Goal: Task Accomplishment & Management: Manage account settings

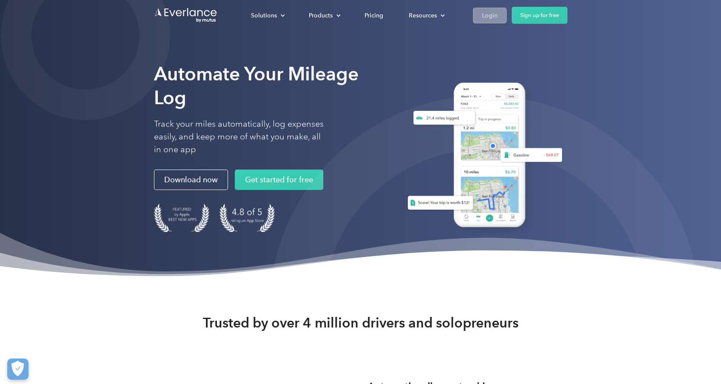
click at [489, 21] on link "Login" at bounding box center [490, 16] width 34 height 16
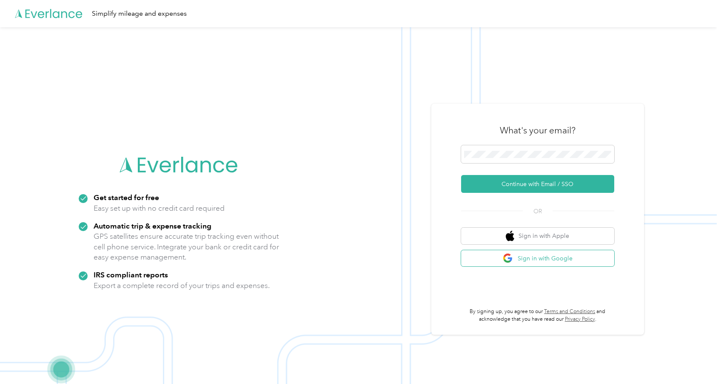
click at [545, 254] on button "Sign in with Google" at bounding box center [537, 258] width 153 height 17
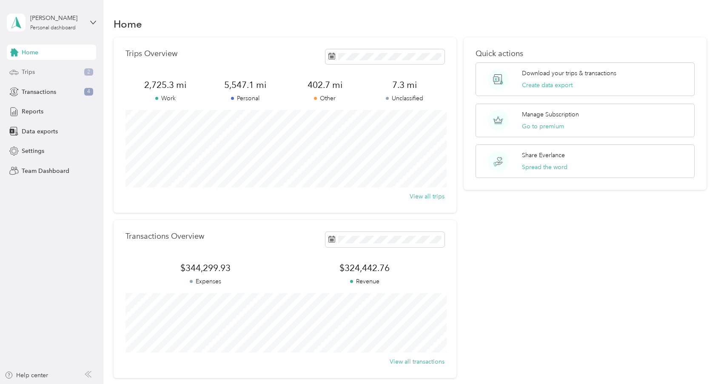
click at [53, 74] on div "Trips 2" at bounding box center [51, 72] width 89 height 15
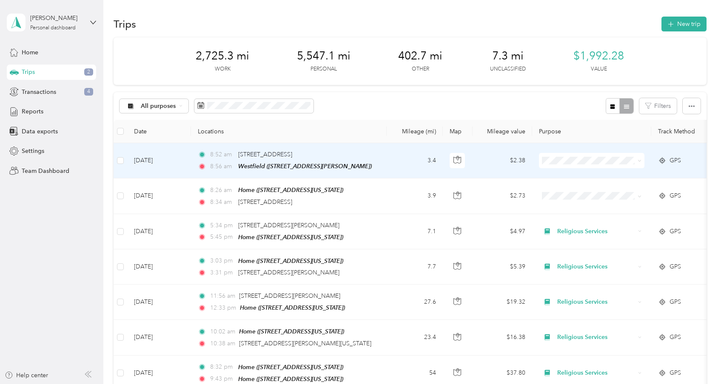
click at [580, 192] on span "Personal" at bounding box center [599, 191] width 79 height 9
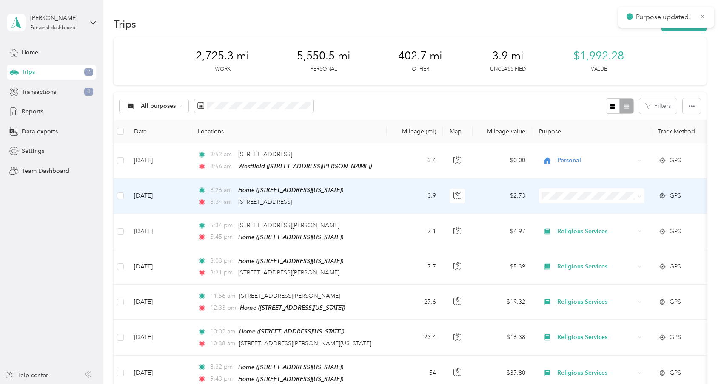
click at [575, 228] on span "Personal" at bounding box center [599, 226] width 79 height 9
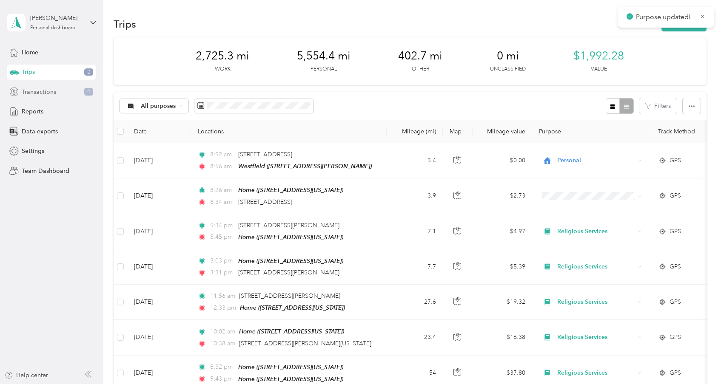
click at [42, 95] on span "Transactions" at bounding box center [39, 92] width 34 height 9
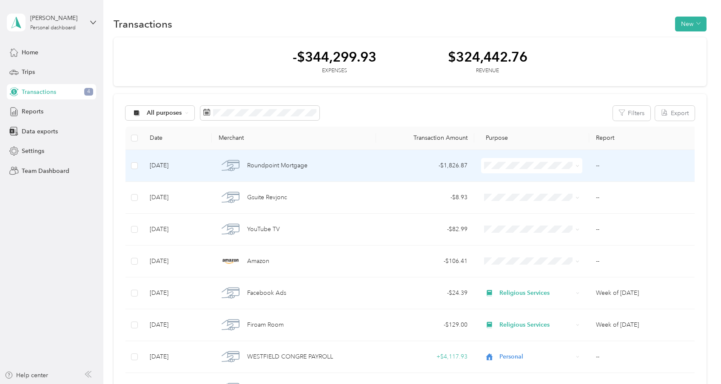
click at [519, 160] on span at bounding box center [531, 165] width 101 height 15
click at [522, 194] on span "Personal" at bounding box center [539, 196] width 74 height 9
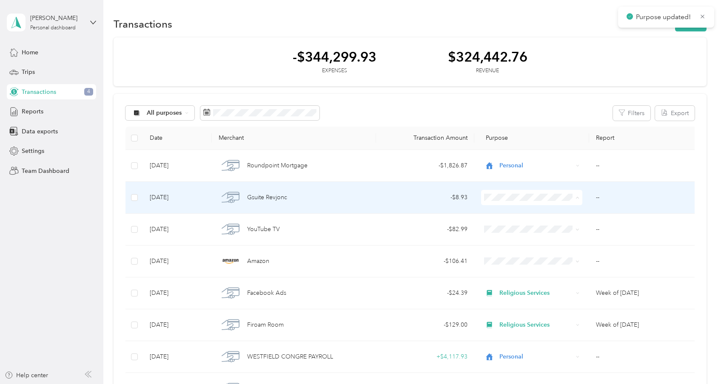
click at [521, 230] on li "Personal" at bounding box center [531, 228] width 101 height 15
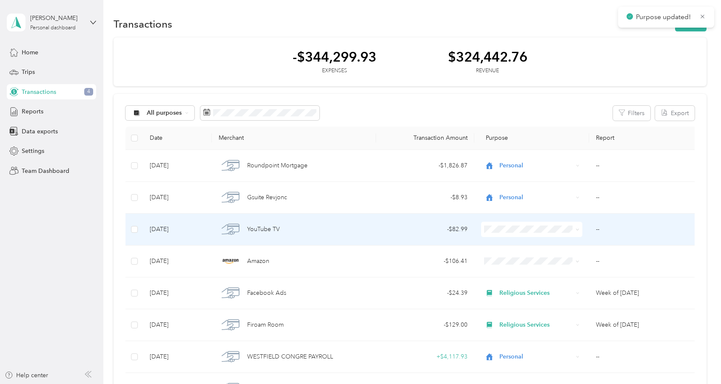
click at [520, 257] on span "Personal" at bounding box center [539, 260] width 74 height 9
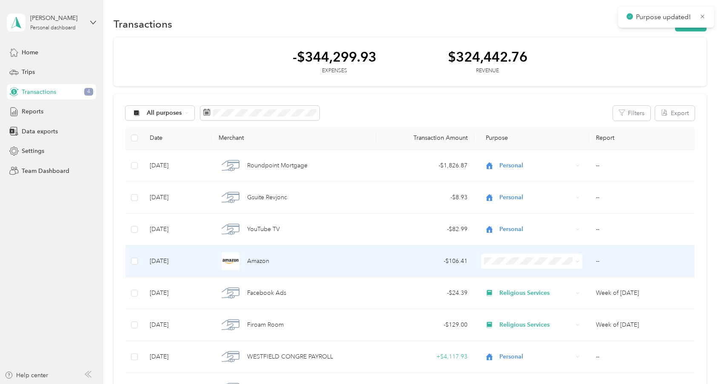
click at [534, 265] on span at bounding box center [531, 261] width 101 height 15
click at [521, 159] on span "Personal" at bounding box center [539, 156] width 74 height 9
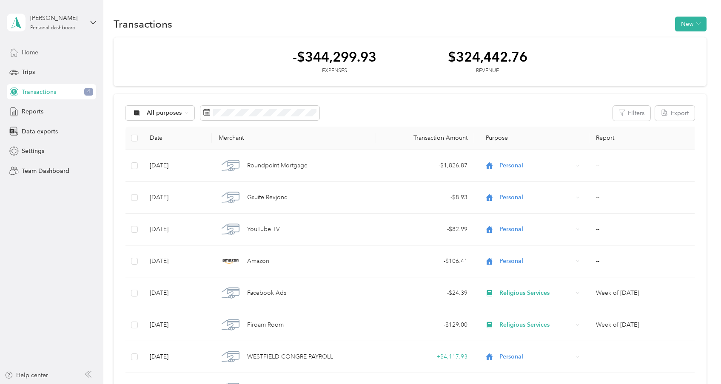
click at [42, 51] on div "Home" at bounding box center [51, 52] width 89 height 15
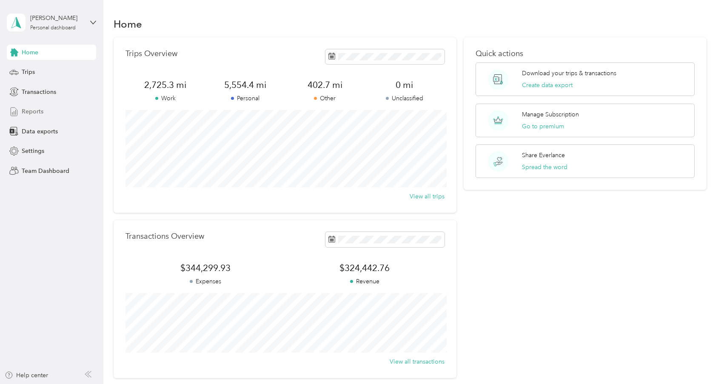
click at [36, 107] on span "Reports" at bounding box center [33, 111] width 22 height 9
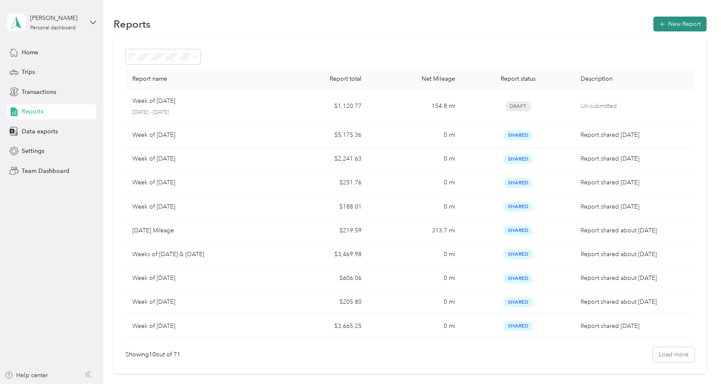
click at [686, 19] on button "New Report" at bounding box center [679, 24] width 53 height 15
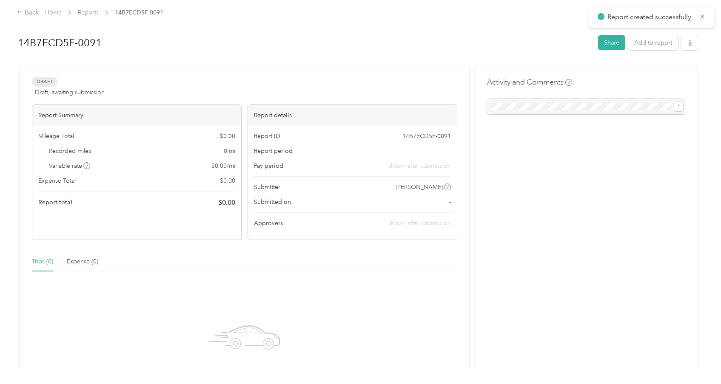
click at [65, 46] on h1 "14B7ECD5F-0091" at bounding box center [305, 43] width 574 height 20
click at [654, 42] on button "Add to report" at bounding box center [653, 42] width 50 height 15
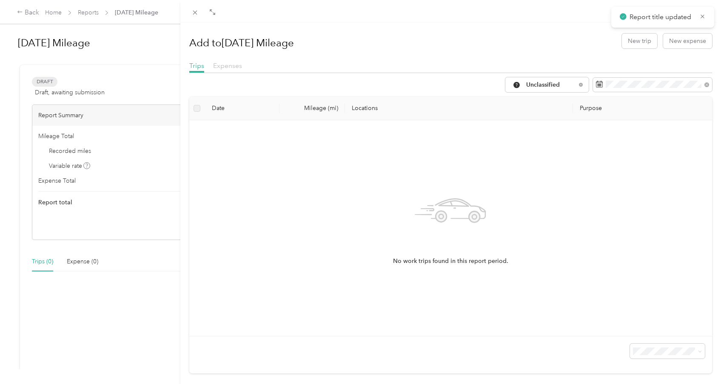
click at [233, 66] on span "Expenses" at bounding box center [227, 66] width 29 height 8
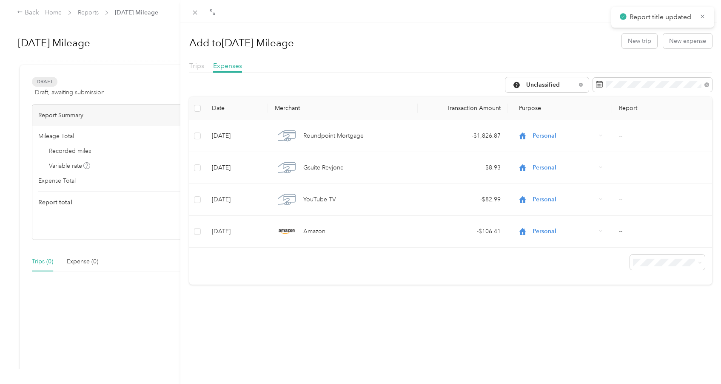
click at [196, 65] on span "Trips" at bounding box center [196, 66] width 15 height 8
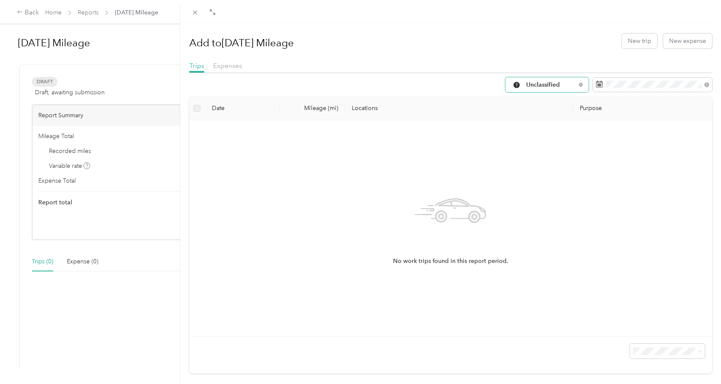
click at [560, 83] on span "Unclassified" at bounding box center [551, 85] width 50 height 6
click at [565, 130] on span "Work" at bounding box center [554, 129] width 57 height 9
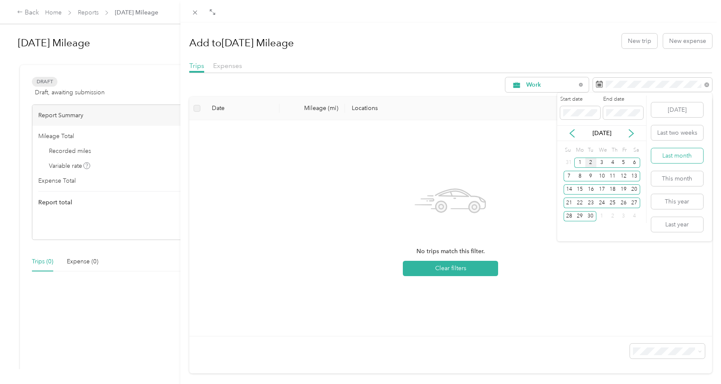
click at [677, 155] on button "Last month" at bounding box center [677, 155] width 52 height 15
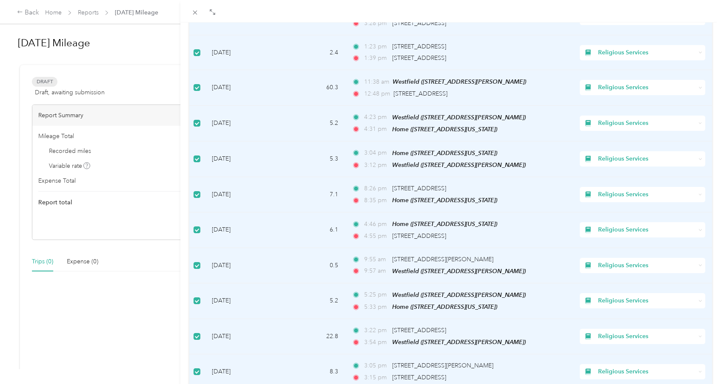
scroll to position [669, 0]
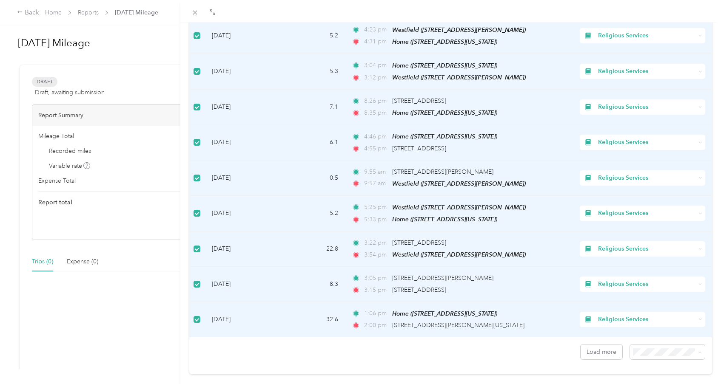
click at [641, 384] on div "Drag to resize Click to close Add to [DATE] Mileage New trip New expense Trips …" at bounding box center [358, 384] width 717 height 0
click at [666, 345] on span at bounding box center [667, 352] width 75 height 15
click at [650, 325] on div "100 per load" at bounding box center [667, 324] width 63 height 9
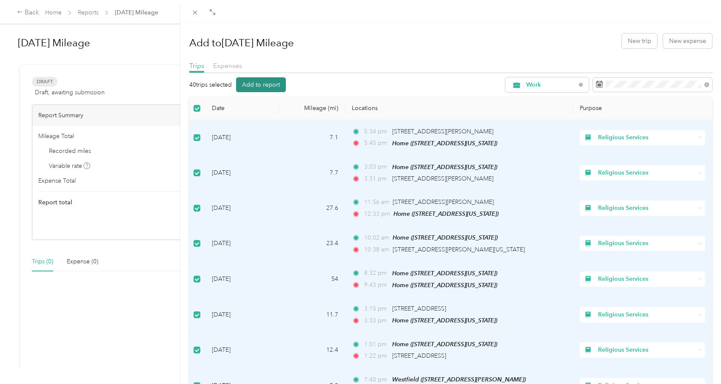
click at [261, 86] on button "Add to report" at bounding box center [261, 84] width 50 height 15
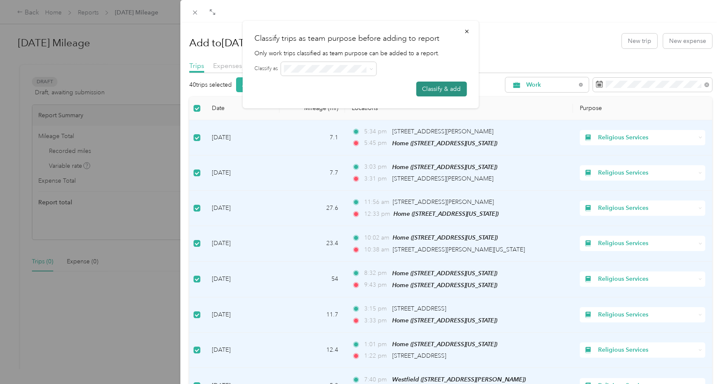
click at [428, 87] on button "Classify & add" at bounding box center [441, 89] width 51 height 15
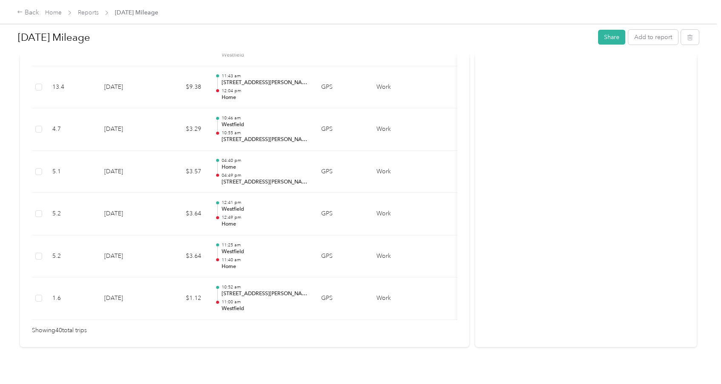
scroll to position [1682, 0]
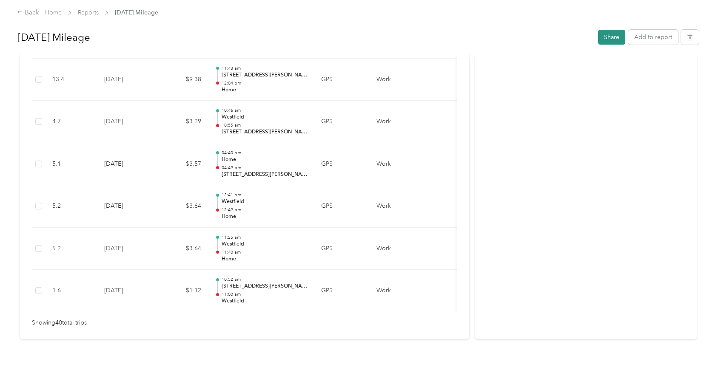
click at [615, 36] on button "Share" at bounding box center [611, 37] width 27 height 15
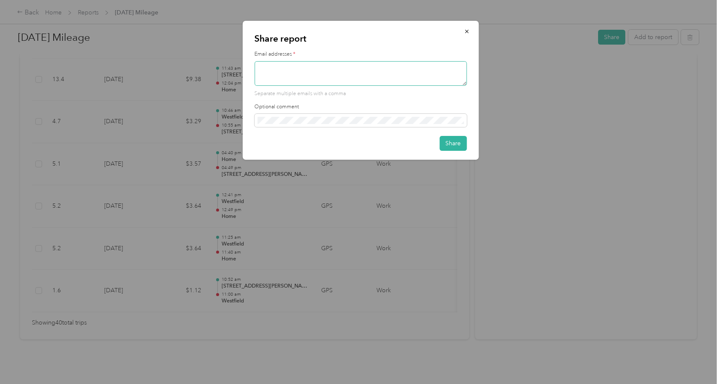
click at [381, 71] on textarea at bounding box center [360, 73] width 212 height 25
type textarea "[PERSON_NAME][EMAIL_ADDRESS][DOMAIN_NAME]"
click at [463, 140] on button "Share" at bounding box center [452, 143] width 27 height 15
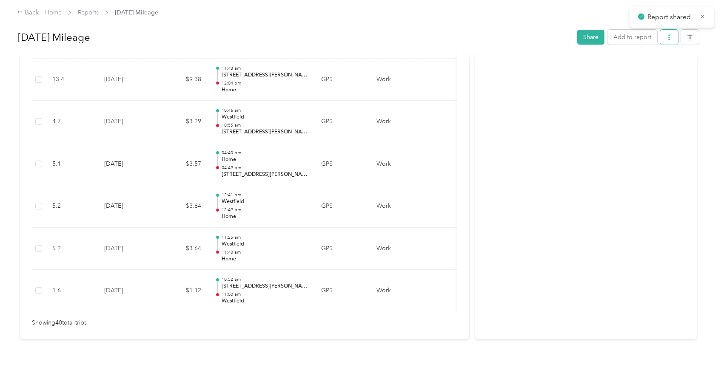
click at [669, 40] on button "button" at bounding box center [669, 37] width 18 height 15
click at [650, 71] on span "Download" at bounding box center [649, 68] width 28 height 9
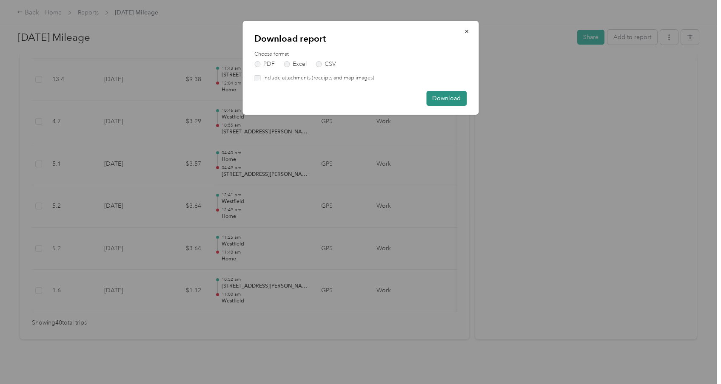
click at [439, 99] on button "Download" at bounding box center [446, 98] width 40 height 15
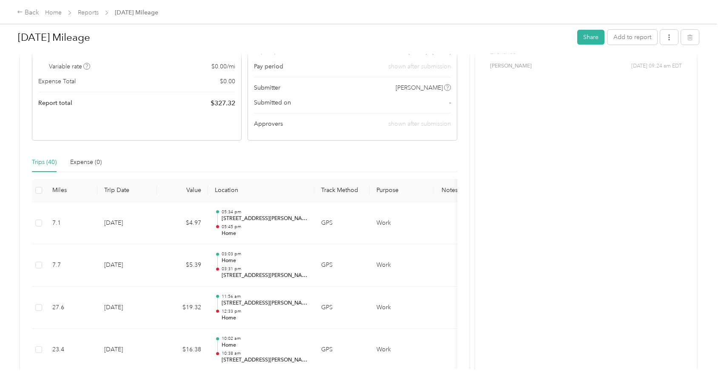
scroll to position [0, 0]
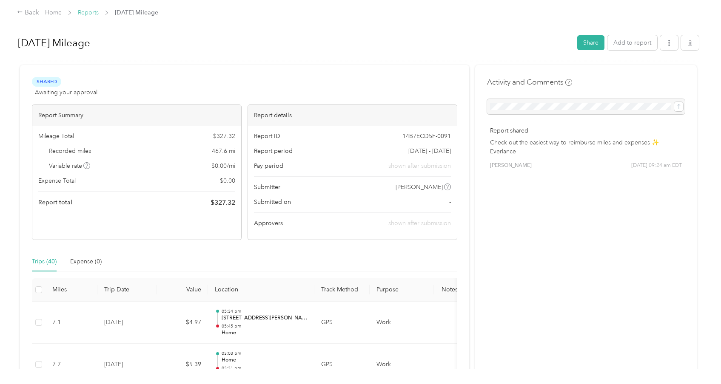
click at [83, 10] on link "Reports" at bounding box center [88, 12] width 21 height 7
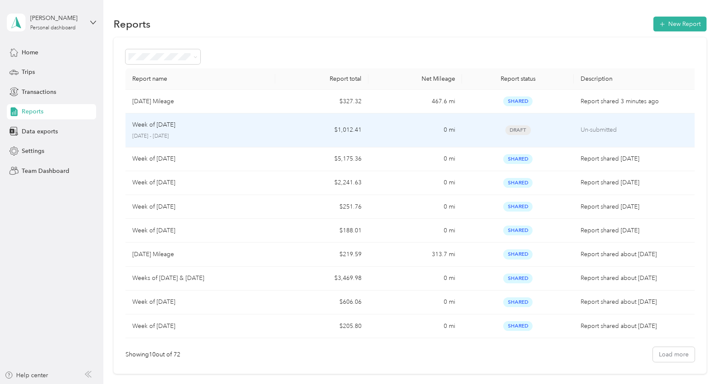
click at [149, 126] on p "Week of [DATE]" at bounding box center [153, 124] width 43 height 9
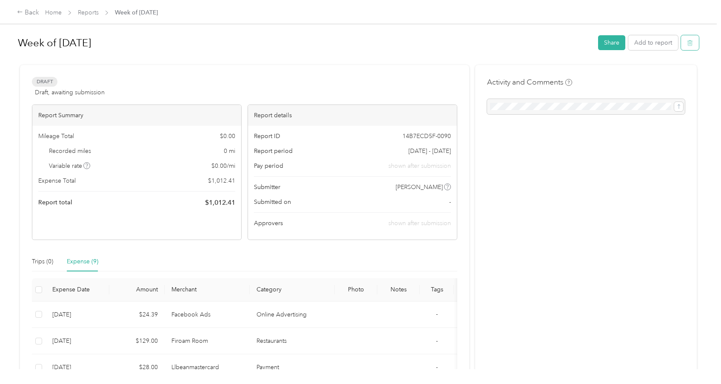
click at [696, 37] on button "button" at bounding box center [690, 42] width 18 height 15
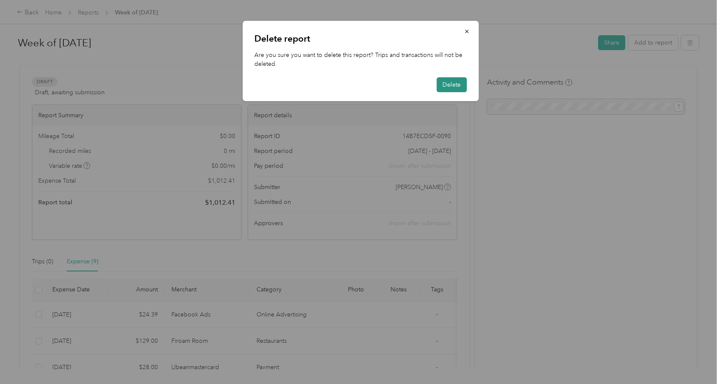
click at [457, 87] on button "Delete" at bounding box center [451, 84] width 30 height 15
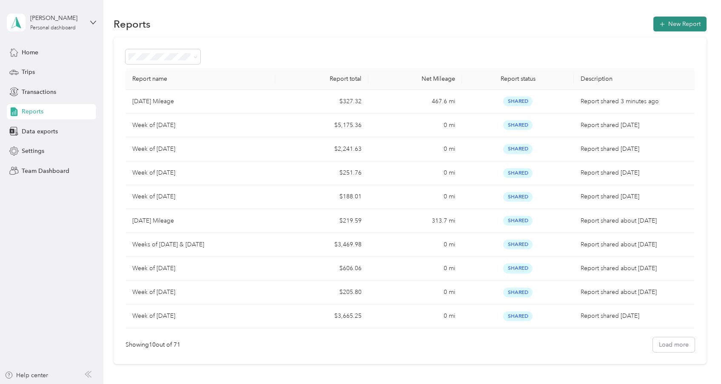
click at [667, 20] on button "New Report" at bounding box center [679, 24] width 53 height 15
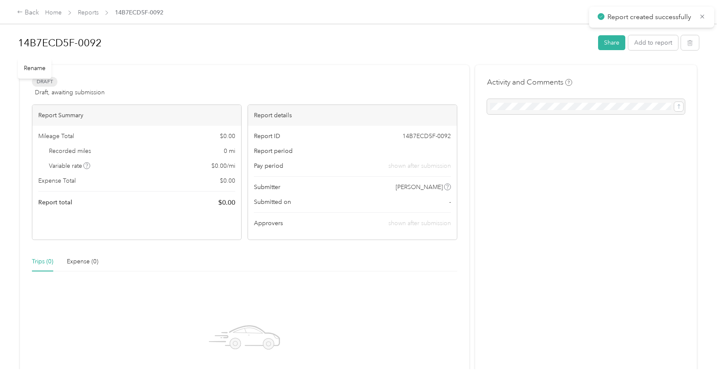
click at [91, 46] on h1 "14B7ECD5F-0092" at bounding box center [305, 43] width 574 height 20
click at [652, 46] on button "Add to report" at bounding box center [653, 42] width 50 height 15
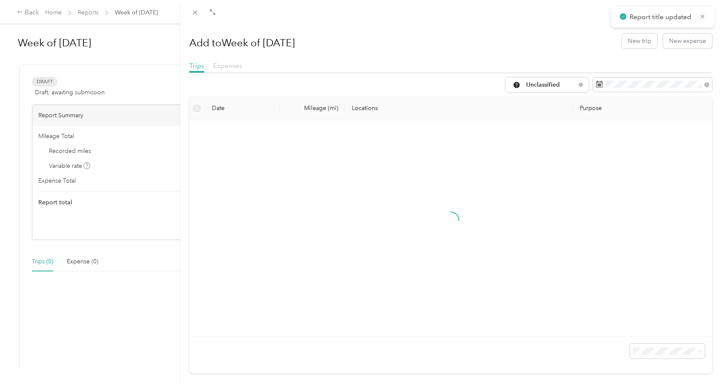
click at [219, 68] on span "Expenses" at bounding box center [227, 66] width 29 height 8
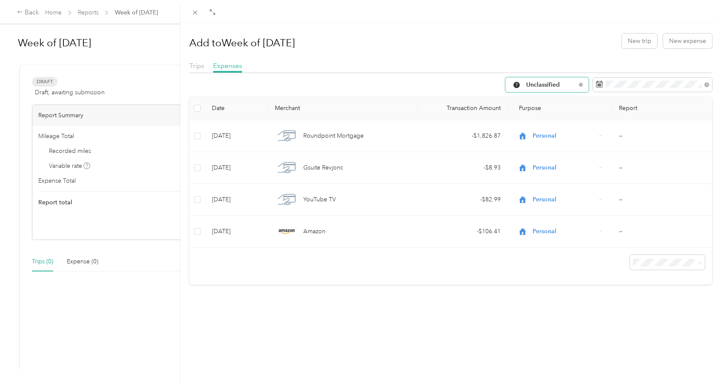
click at [557, 84] on span "Unclassified" at bounding box center [551, 85] width 50 height 6
click at [551, 134] on ol "All Purposes Unclassified Work Personal Religious Services Other Charity Medica…" at bounding box center [546, 152] width 83 height 119
click at [553, 85] on span "Unclassified" at bounding box center [551, 85] width 50 height 6
click at [550, 126] on span "Work" at bounding box center [554, 130] width 57 height 9
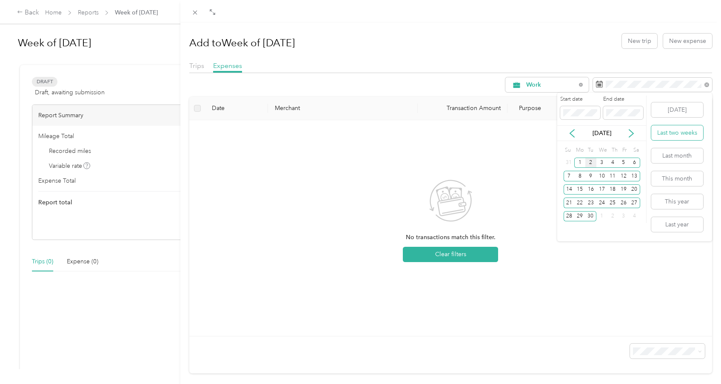
click at [677, 128] on button "Last two weeks" at bounding box center [677, 132] width 52 height 15
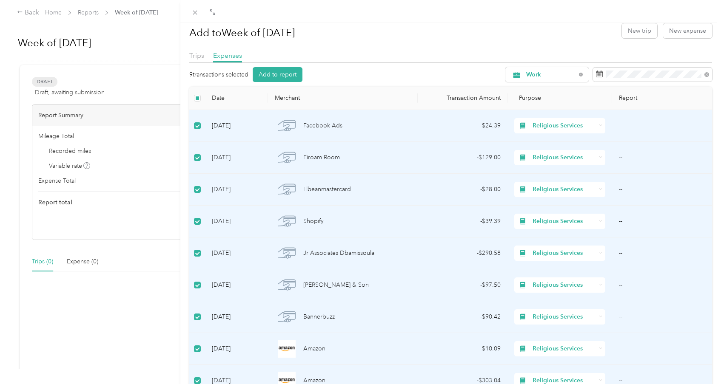
scroll to position [7, 0]
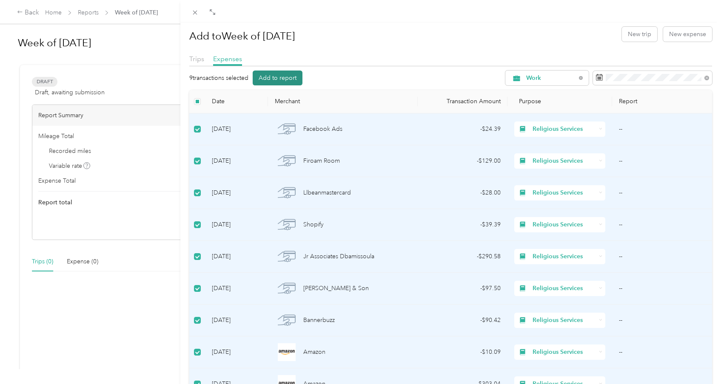
click at [283, 82] on button "Add to report" at bounding box center [278, 78] width 50 height 15
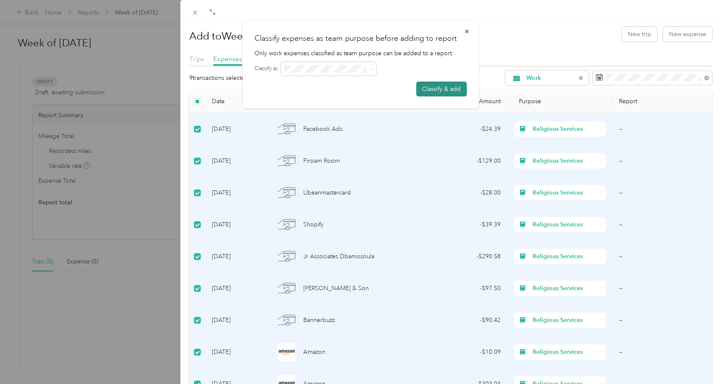
click at [442, 90] on button "Classify & add" at bounding box center [441, 89] width 51 height 15
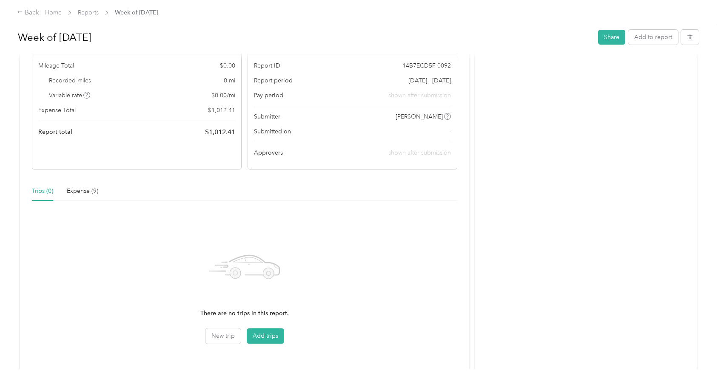
scroll to position [64, 0]
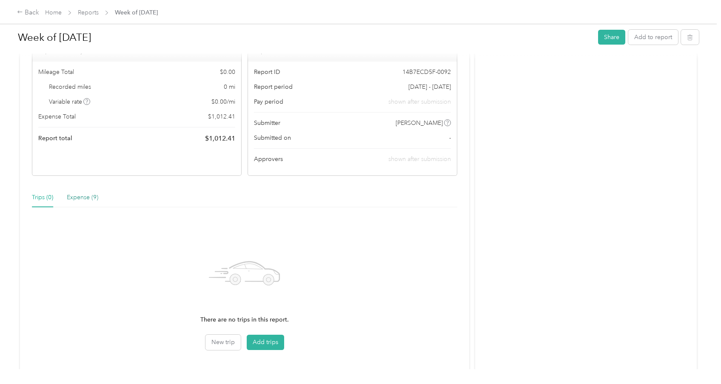
click at [77, 195] on div "Expense (9)" at bounding box center [82, 197] width 31 height 9
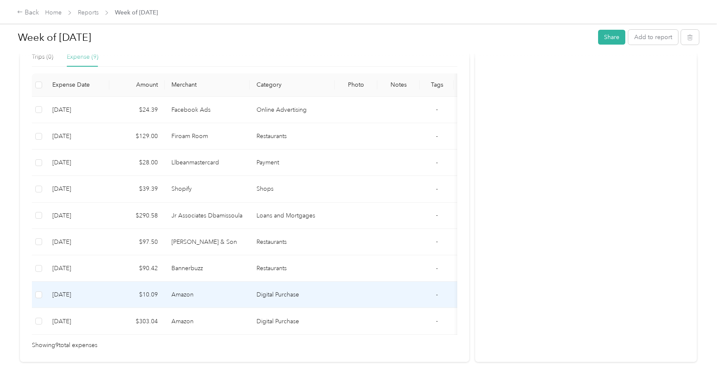
scroll to position [205, 0]
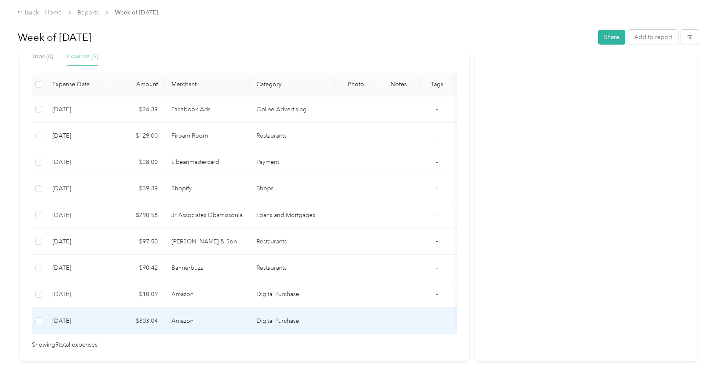
click at [335, 322] on td at bounding box center [356, 321] width 43 height 26
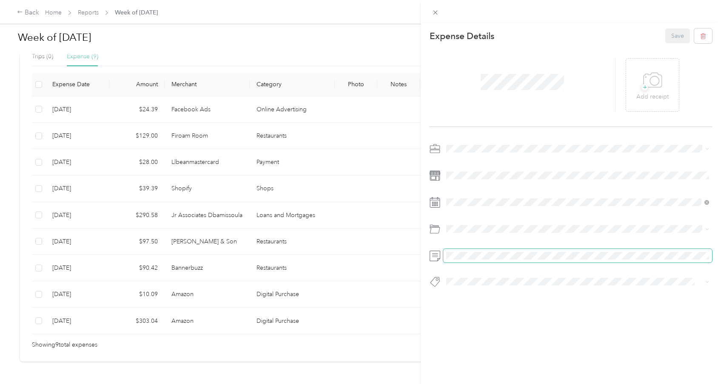
click at [468, 259] on span at bounding box center [577, 256] width 269 height 14
drag, startPoint x: 685, startPoint y: 37, endPoint x: 669, endPoint y: 47, distance: 18.4
click at [685, 37] on button "Save" at bounding box center [677, 35] width 25 height 15
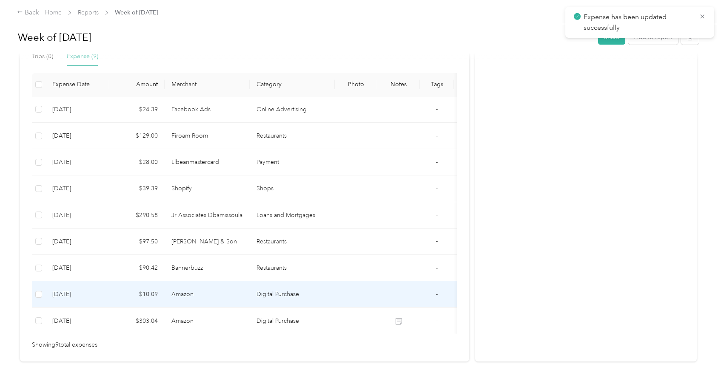
click at [385, 296] on td at bounding box center [398, 295] width 43 height 26
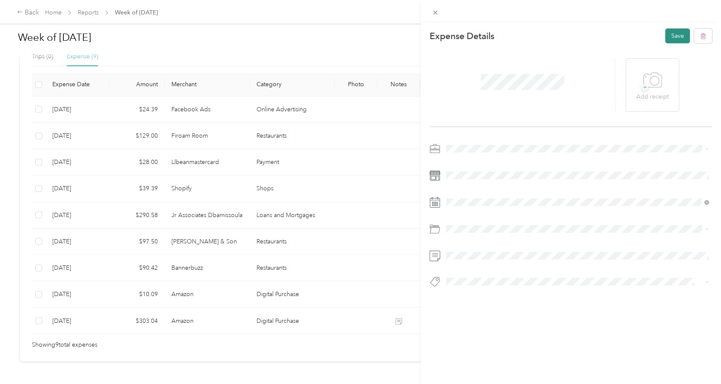
click at [679, 34] on button "Save" at bounding box center [677, 35] width 25 height 15
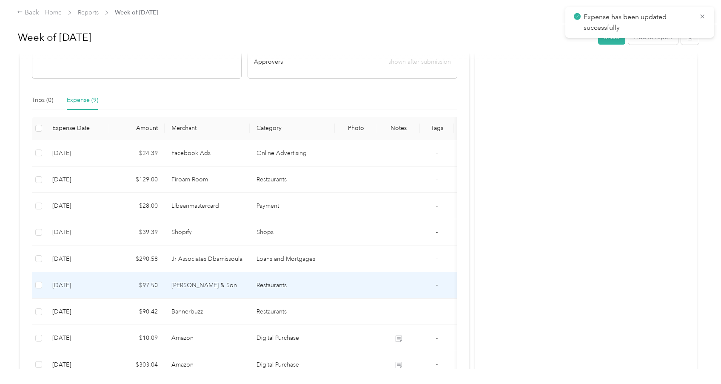
scroll to position [162, 0]
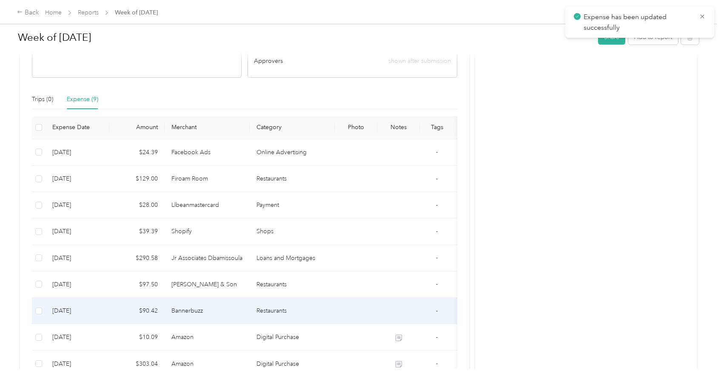
click at [358, 316] on td at bounding box center [356, 311] width 43 height 26
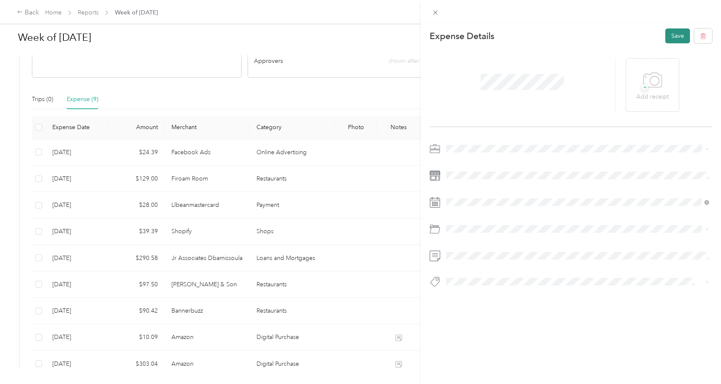
click at [679, 43] on button "Save" at bounding box center [677, 35] width 25 height 15
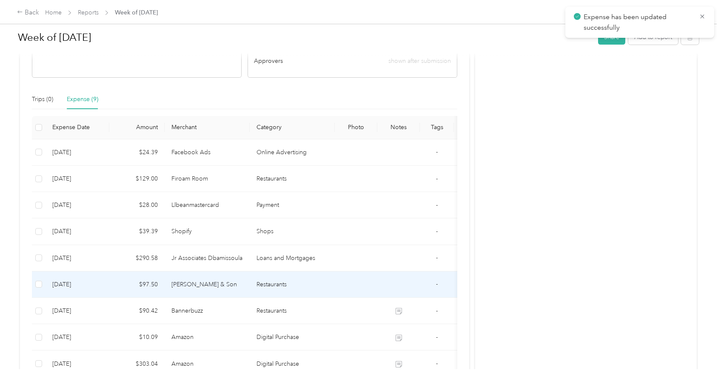
click at [378, 282] on td at bounding box center [398, 285] width 43 height 26
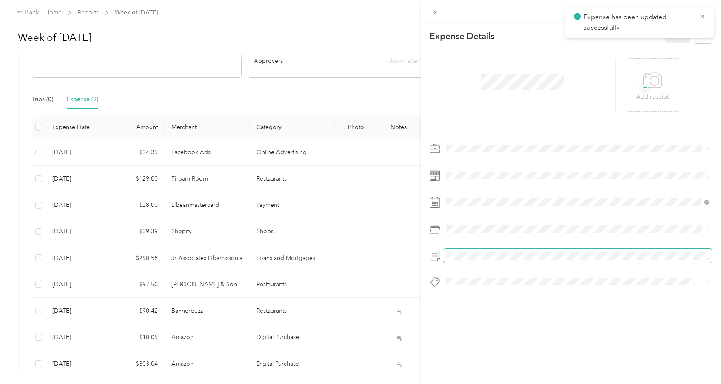
click at [455, 250] on span at bounding box center [577, 256] width 269 height 14
click at [668, 42] on button "Save" at bounding box center [677, 35] width 25 height 15
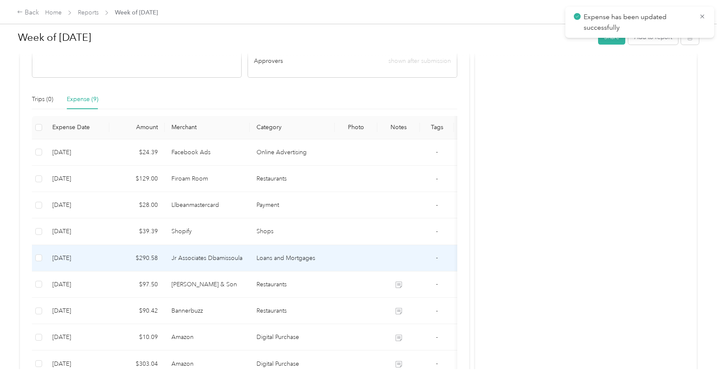
click at [399, 260] on td at bounding box center [398, 258] width 43 height 26
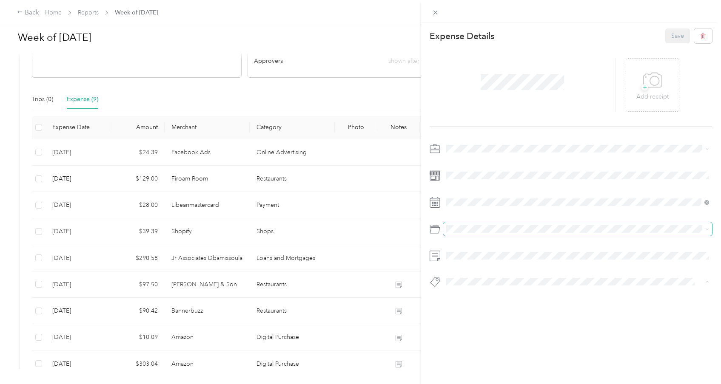
click at [588, 223] on span at bounding box center [577, 229] width 269 height 14
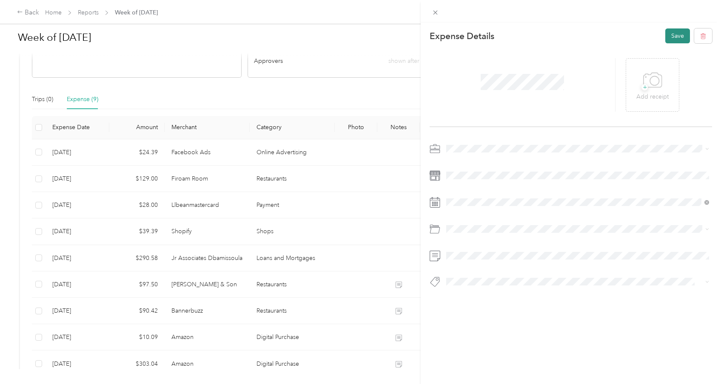
click at [671, 37] on button "Save" at bounding box center [677, 35] width 25 height 15
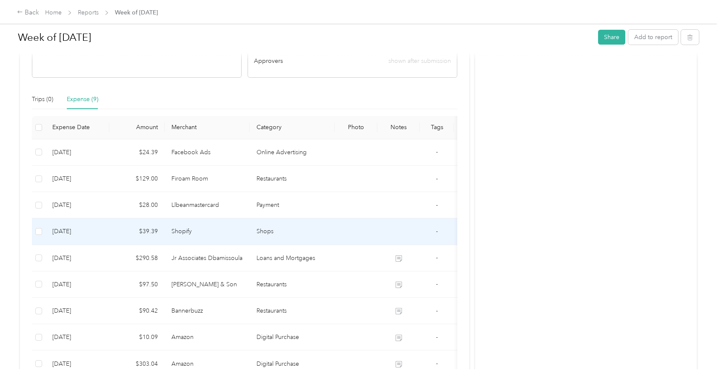
click at [376, 232] on td at bounding box center [356, 232] width 43 height 26
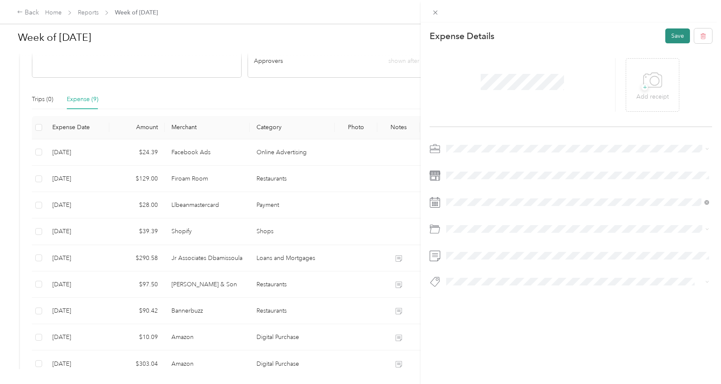
click at [682, 41] on button "Save" at bounding box center [677, 35] width 25 height 15
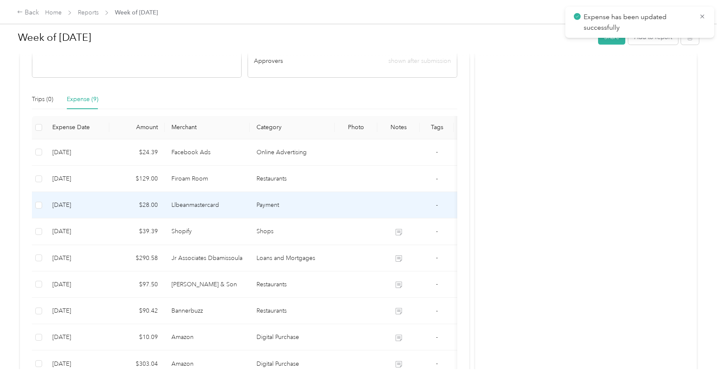
click at [401, 208] on td at bounding box center [398, 205] width 43 height 26
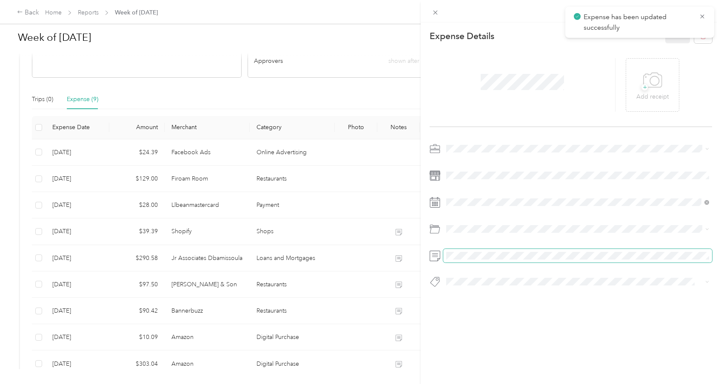
click at [457, 262] on span at bounding box center [577, 256] width 269 height 14
click at [673, 38] on button "Save" at bounding box center [677, 35] width 25 height 15
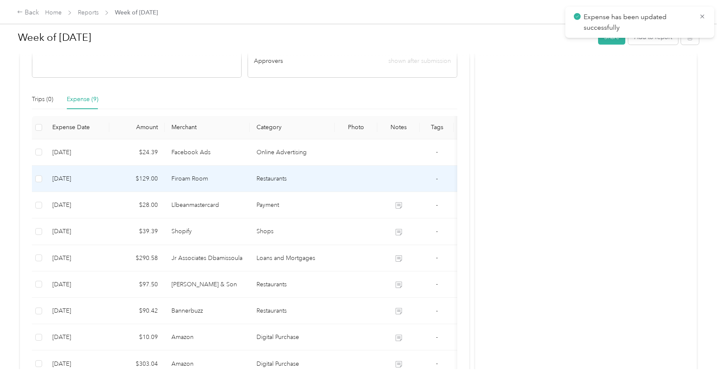
click at [384, 181] on td at bounding box center [398, 179] width 43 height 26
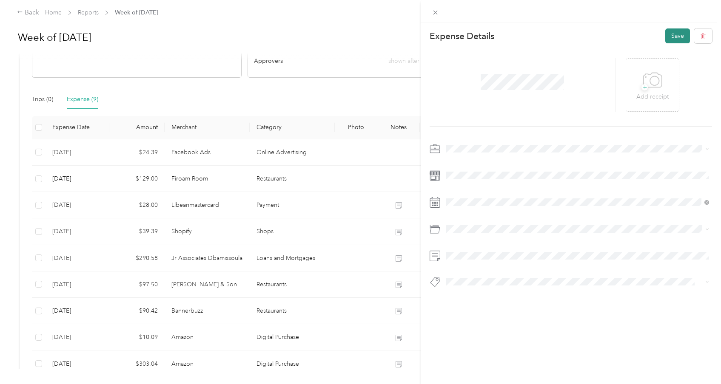
click at [677, 35] on button "Save" at bounding box center [677, 35] width 25 height 15
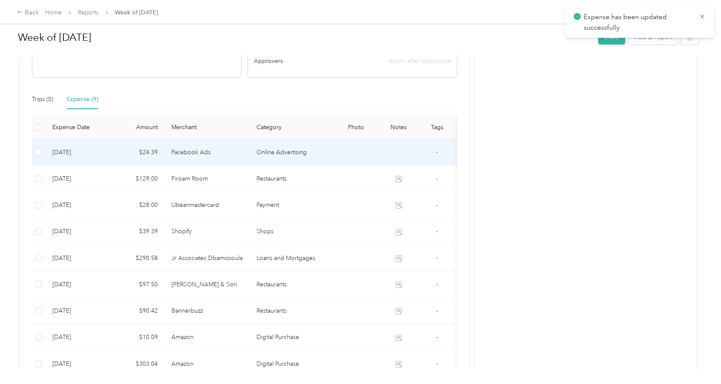
click at [404, 152] on td at bounding box center [398, 152] width 43 height 26
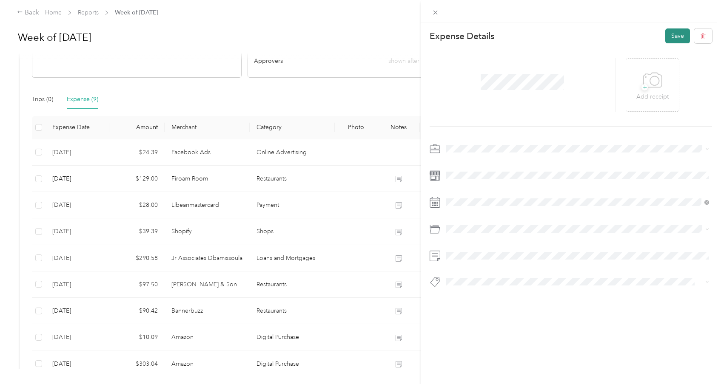
click at [681, 32] on button "Save" at bounding box center [677, 35] width 25 height 15
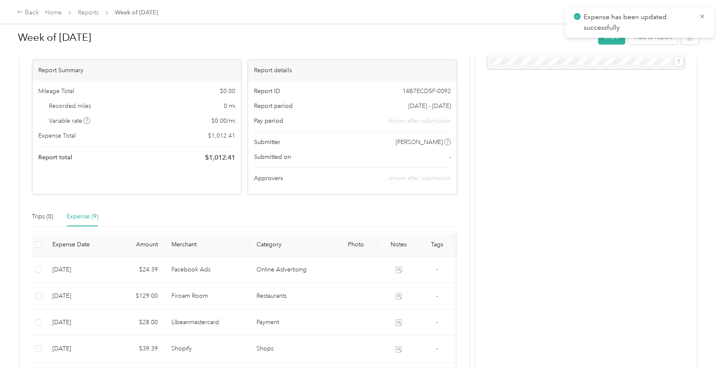
scroll to position [0, 0]
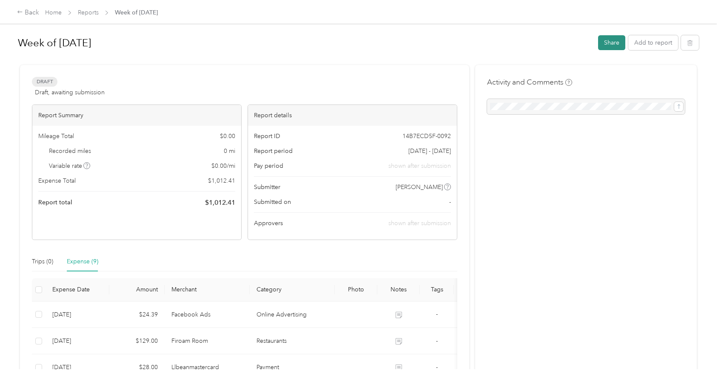
click at [609, 46] on button "Share" at bounding box center [611, 42] width 27 height 15
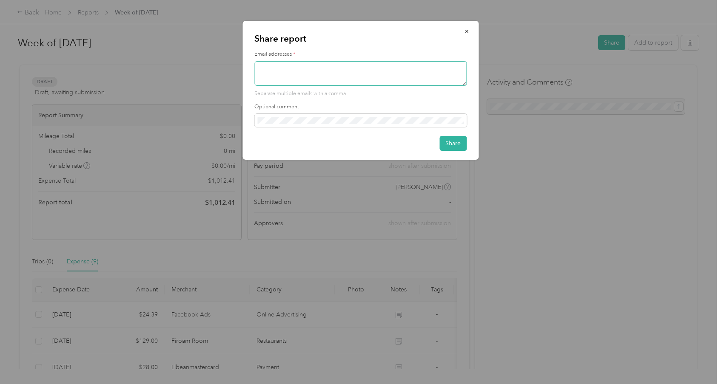
click at [314, 74] on textarea at bounding box center [360, 73] width 212 height 25
type textarea "[PERSON_NAME][EMAIL_ADDRESS][DOMAIN_NAME]"
click at [453, 148] on button "Share" at bounding box center [452, 143] width 27 height 15
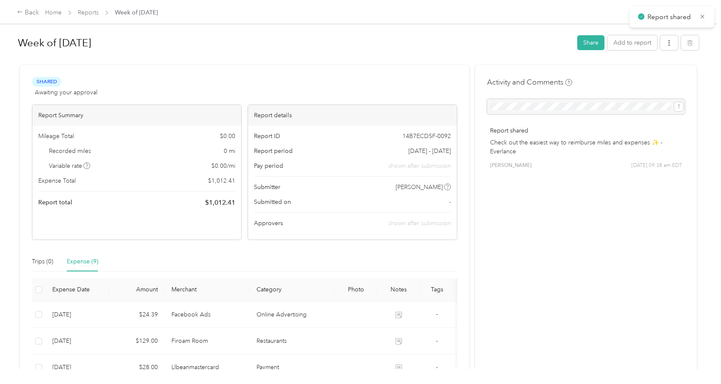
scroll to position [2, 0]
click at [678, 42] on button "button" at bounding box center [669, 41] width 18 height 15
click at [657, 74] on span "Download" at bounding box center [649, 72] width 28 height 9
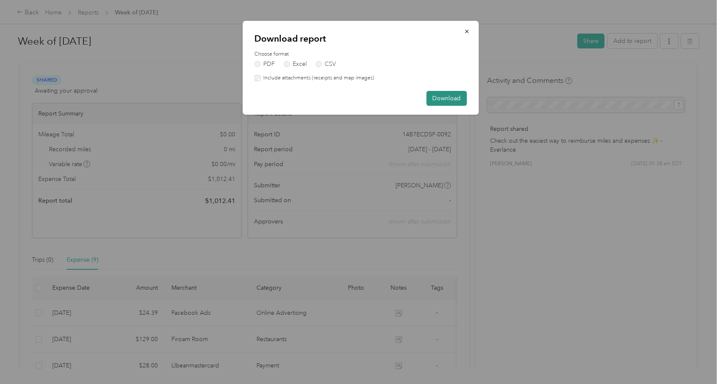
click at [438, 99] on button "Download" at bounding box center [446, 98] width 40 height 15
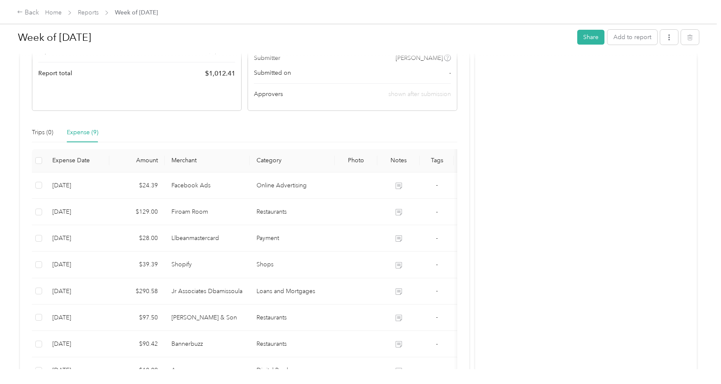
scroll to position [134, 0]
